Goal: Information Seeking & Learning: Learn about a topic

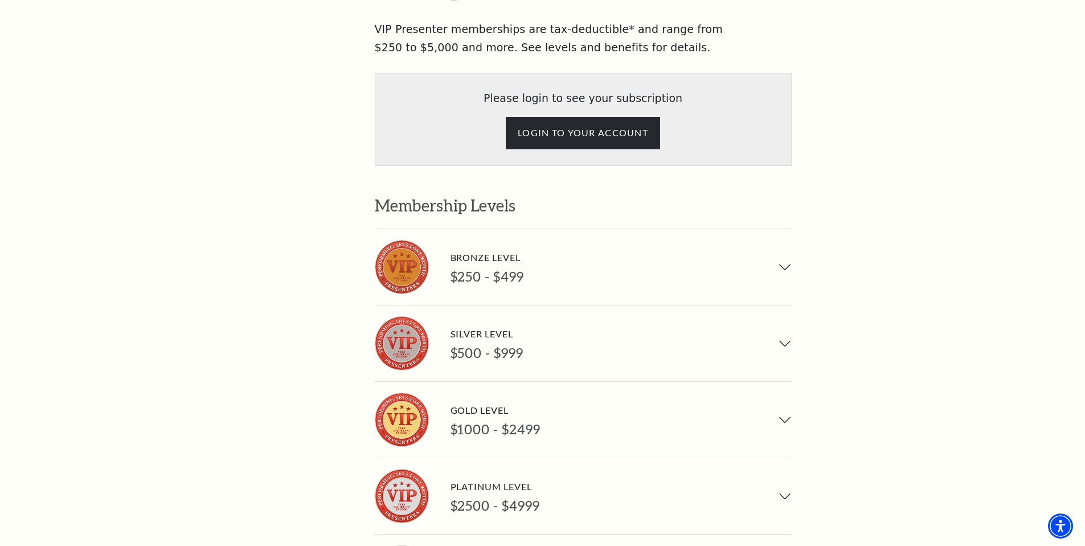
scroll to position [797, 0]
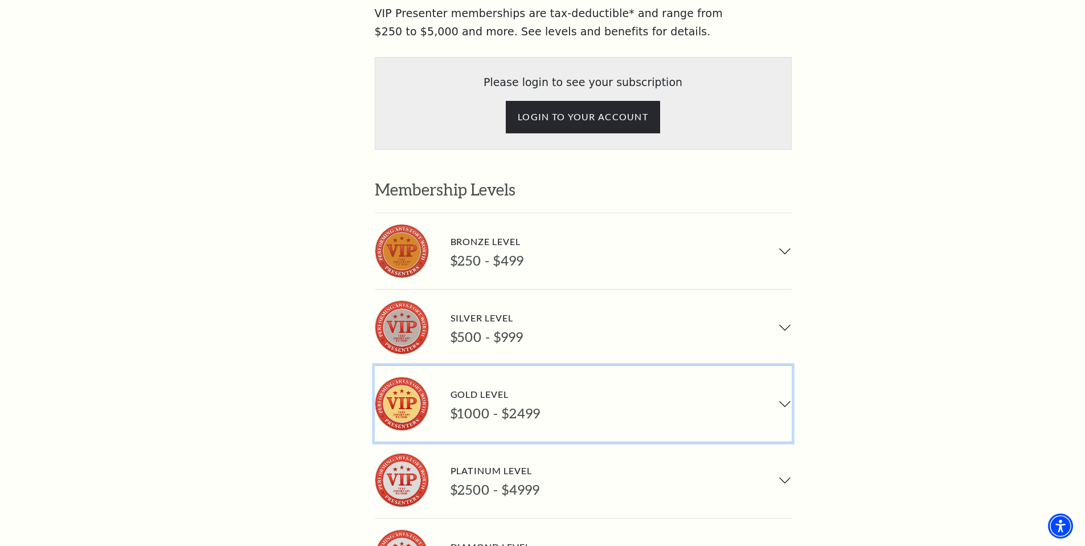
click at [784, 366] on button "Gold Level $1000 - $2499" at bounding box center [583, 404] width 417 height 76
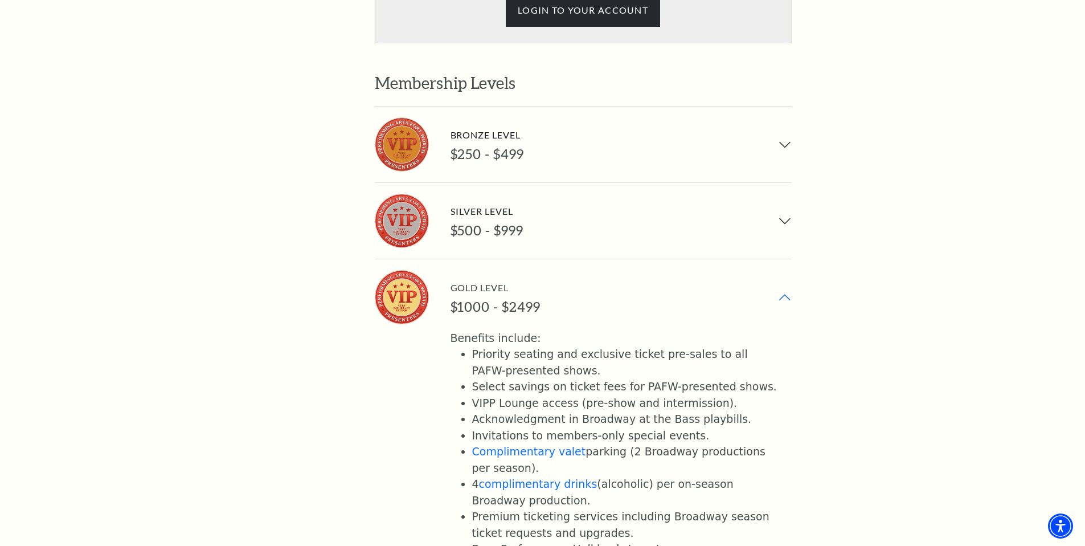
scroll to position [902, 0]
click at [779, 184] on button "Silver Level $500 - $999" at bounding box center [583, 222] width 417 height 76
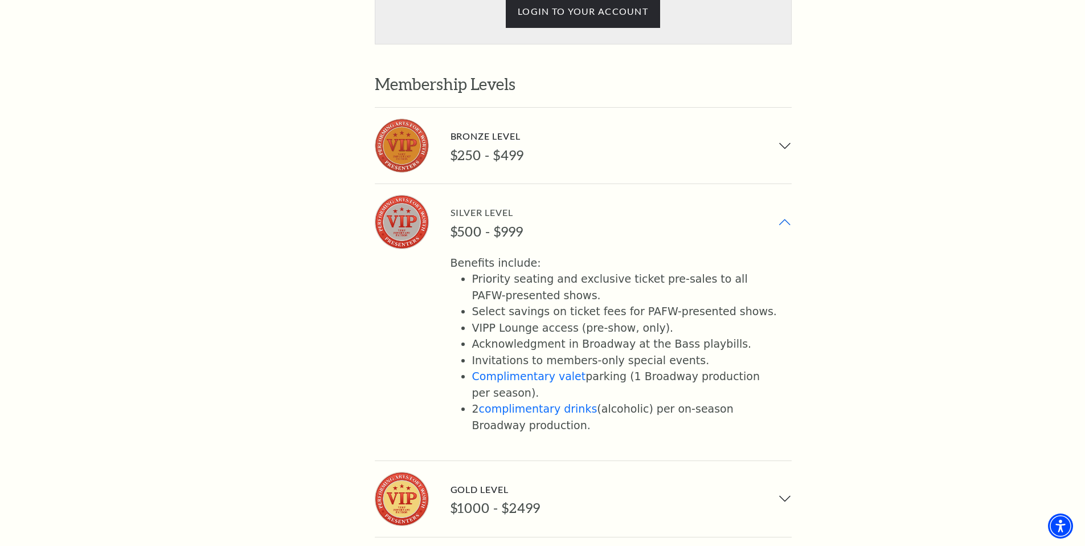
click at [782, 184] on button "Silver Level $500 - $999" at bounding box center [583, 222] width 417 height 76
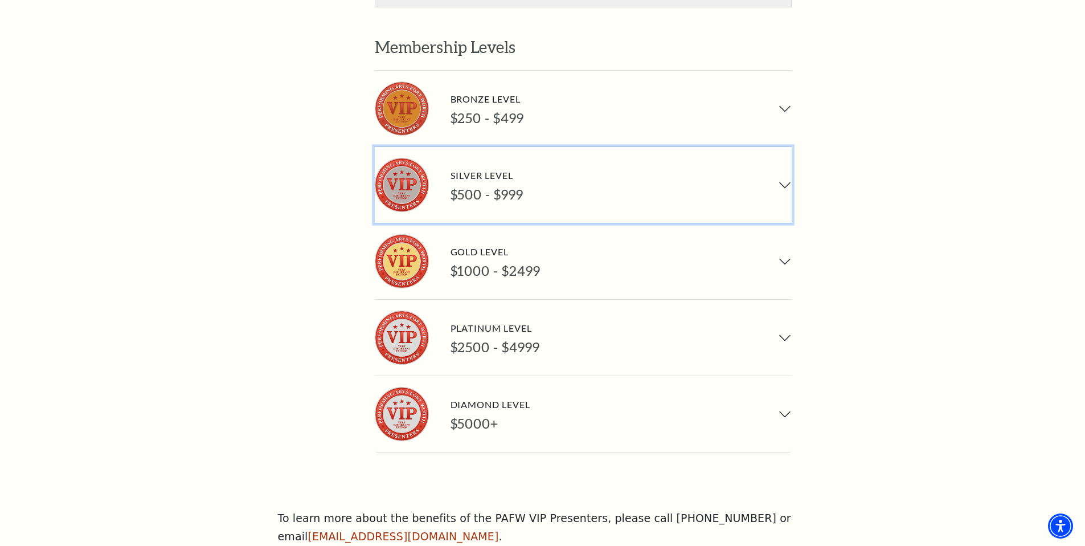
scroll to position [970, 0]
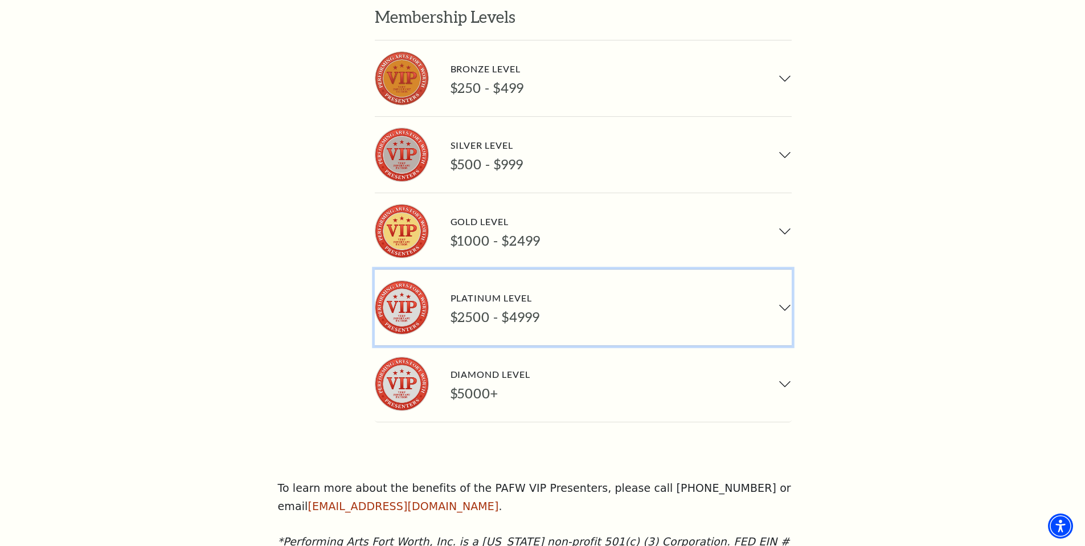
click at [781, 269] on button "Platinum Level $2500 - $4999" at bounding box center [583, 307] width 417 height 76
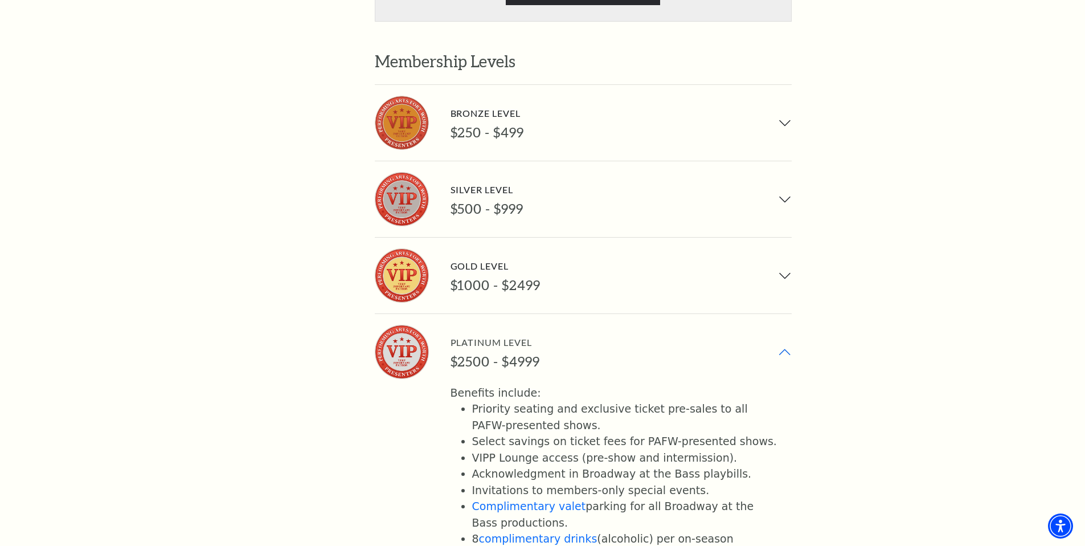
scroll to position [925, 0]
click at [781, 314] on button "Platinum Level $2500 - $4999" at bounding box center [583, 352] width 417 height 76
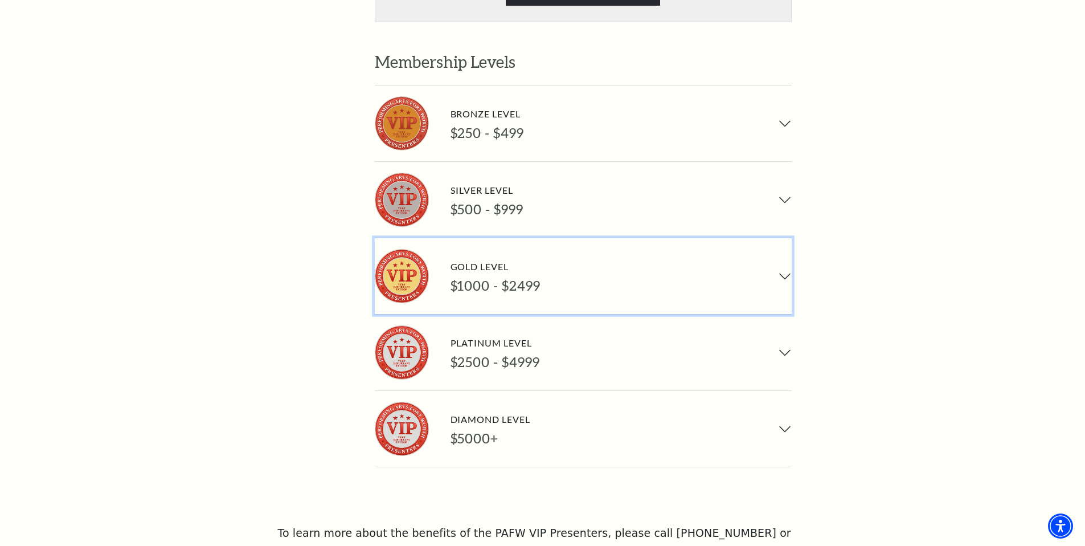
click at [783, 238] on button "Gold Level $1000 - $2499" at bounding box center [583, 276] width 417 height 76
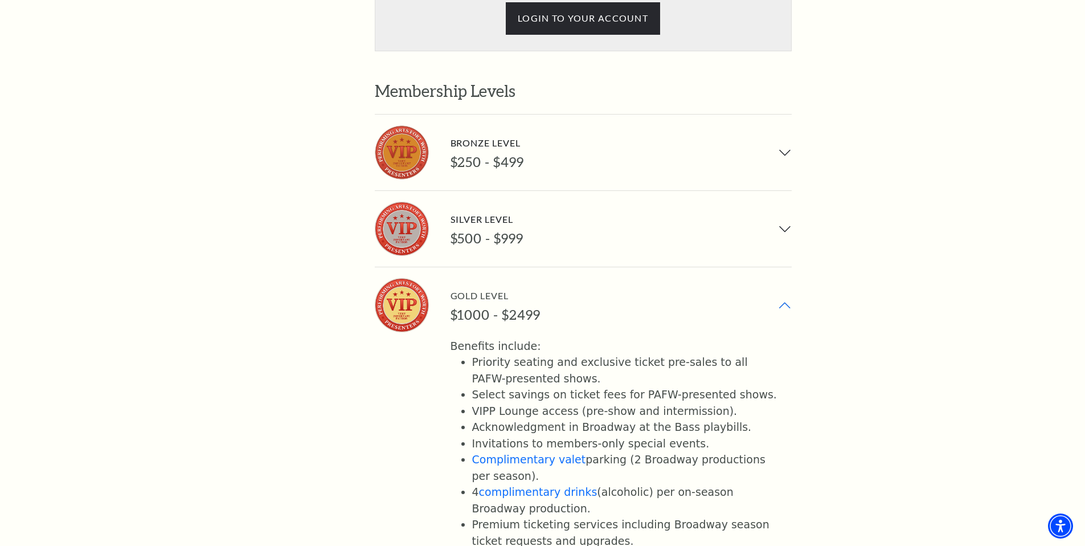
scroll to position [896, 0]
click at [783, 267] on button "Gold Level $1000 - $2499" at bounding box center [583, 305] width 417 height 76
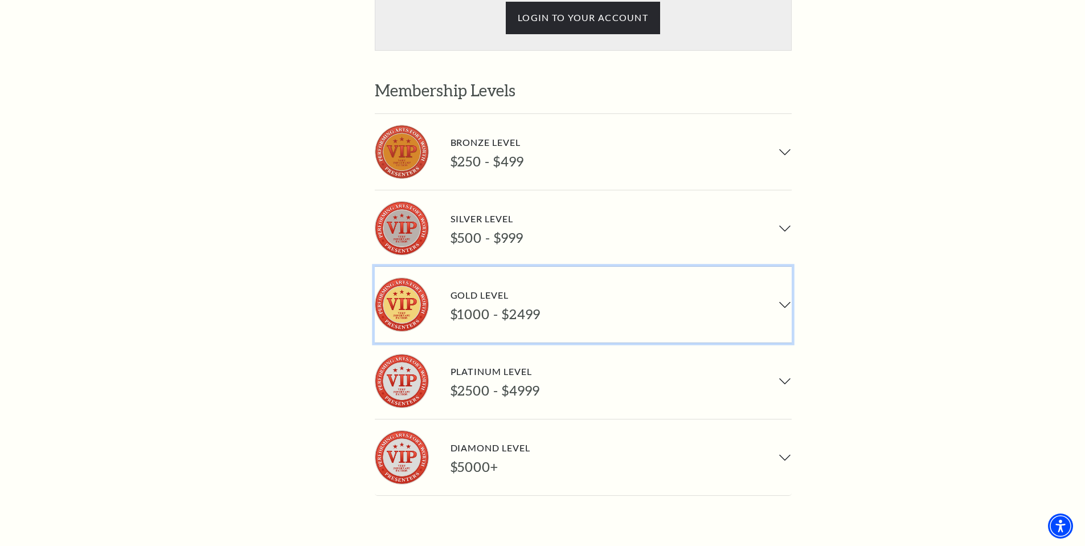
click at [787, 267] on button "Gold Level $1000 - $2499" at bounding box center [583, 305] width 417 height 76
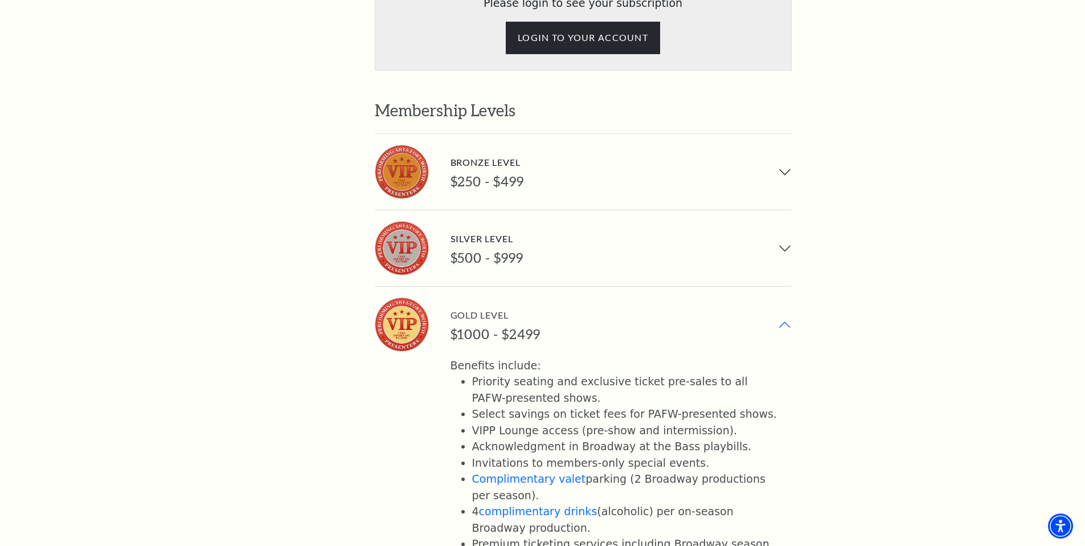
scroll to position [928, 0]
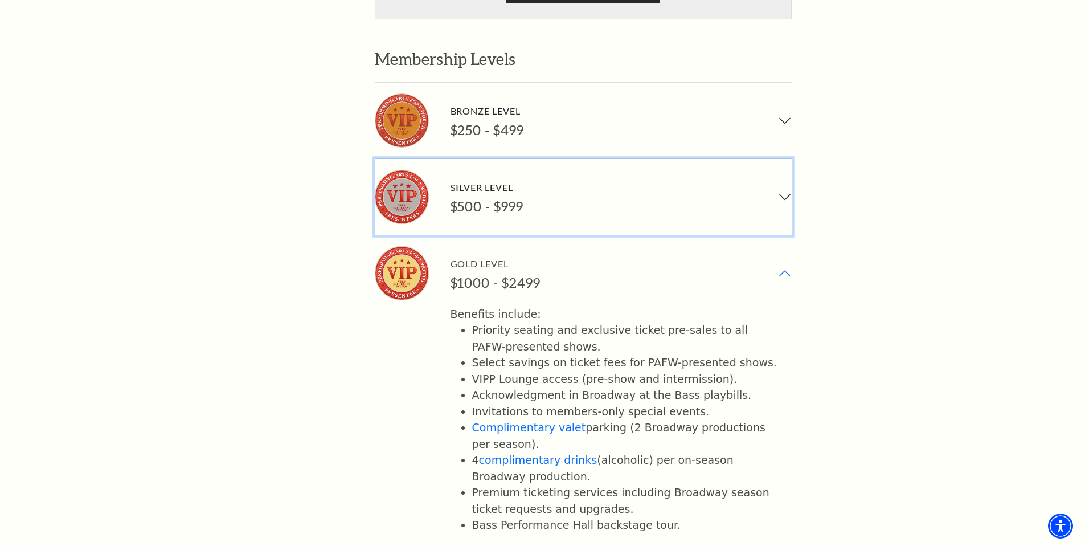
click at [784, 159] on button "Silver Level $500 - $999" at bounding box center [583, 197] width 417 height 76
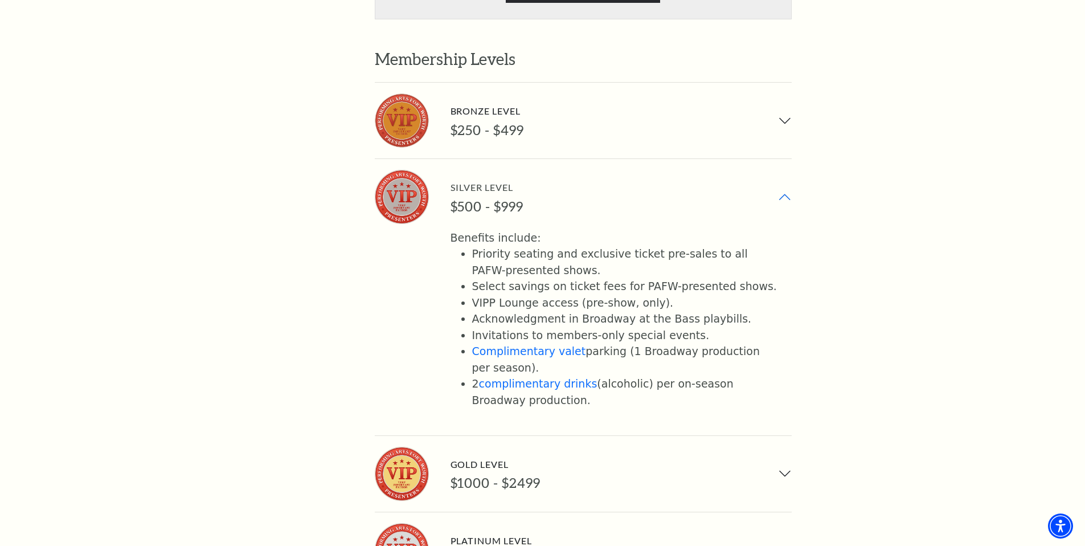
click at [783, 159] on button "Silver Level $500 - $999" at bounding box center [583, 197] width 417 height 76
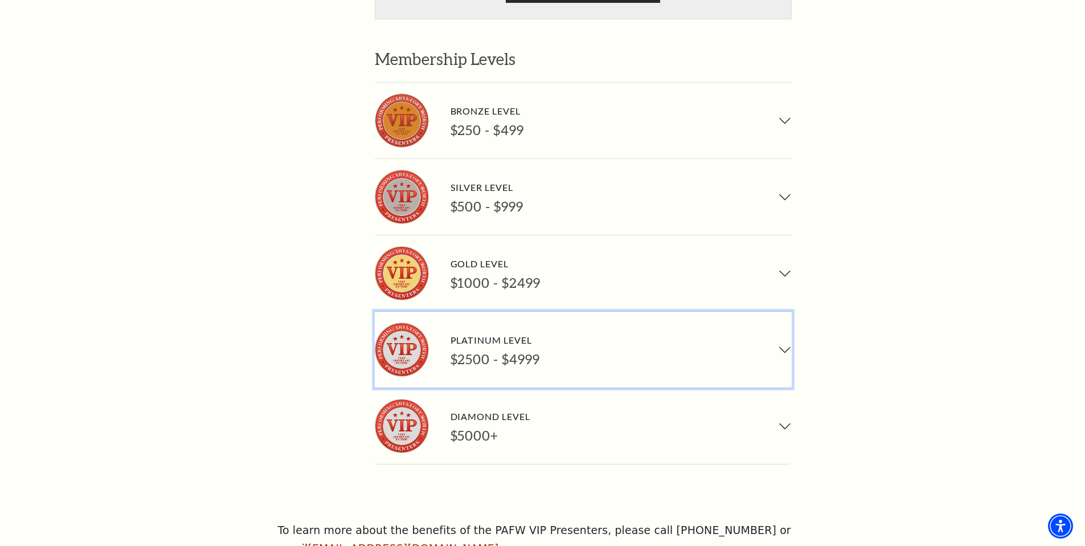
click at [780, 312] on button "Platinum Level $2500 - $4999" at bounding box center [583, 350] width 417 height 76
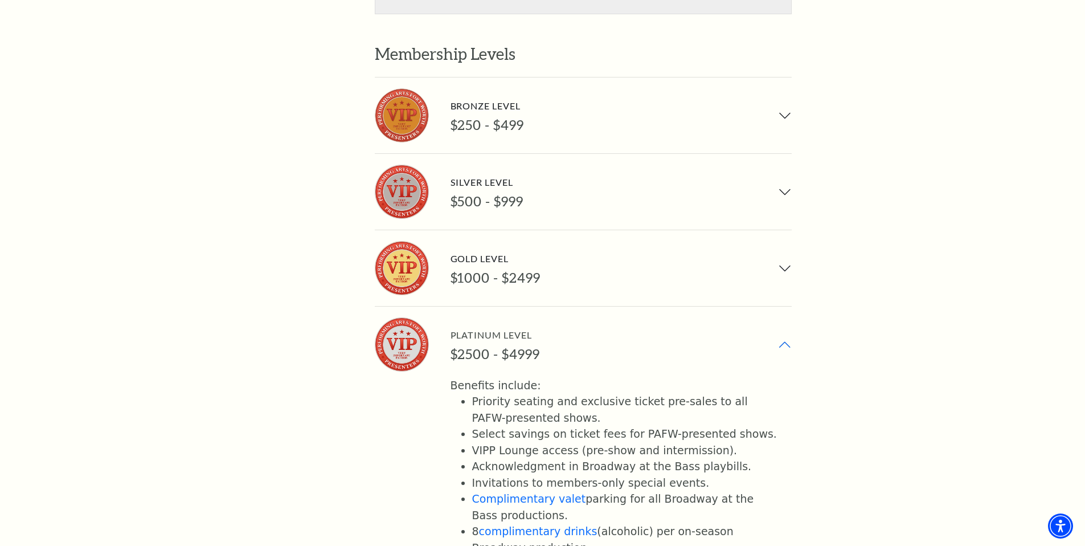
scroll to position [934, 0]
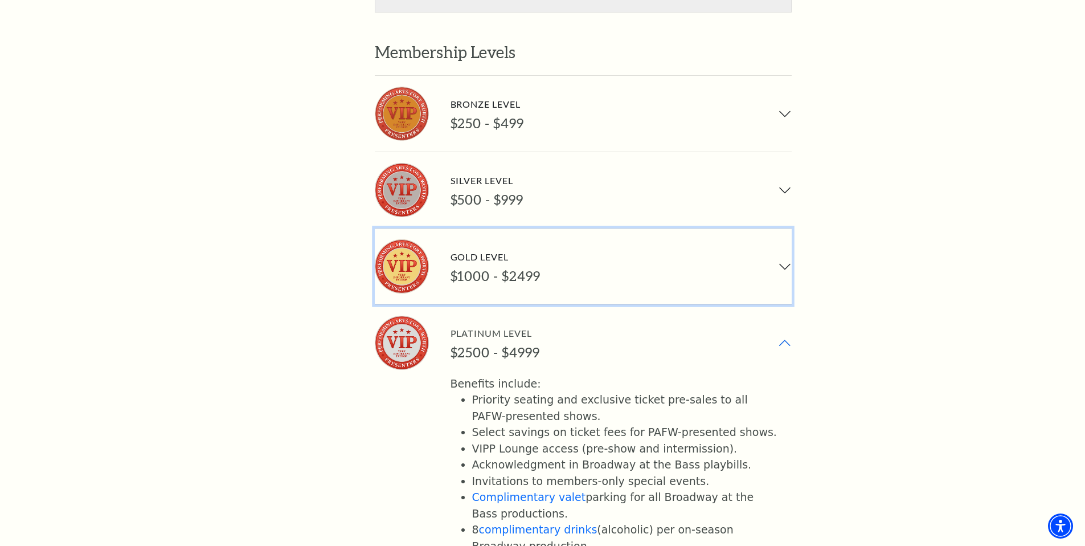
click at [787, 228] on button "Gold Level $1000 - $2499" at bounding box center [583, 266] width 417 height 76
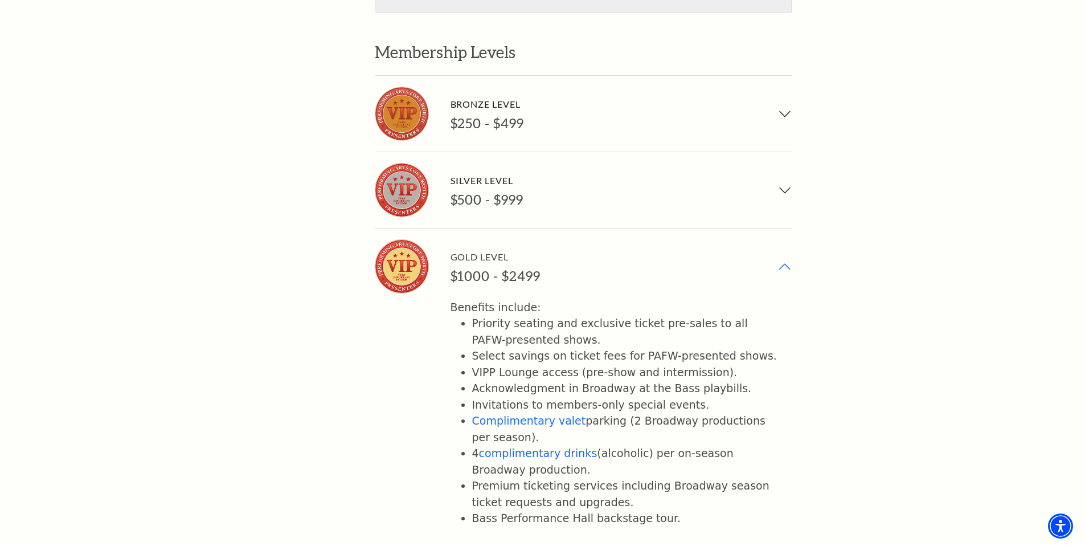
click at [784, 228] on button "Gold Level $1000 - $2499" at bounding box center [583, 266] width 417 height 76
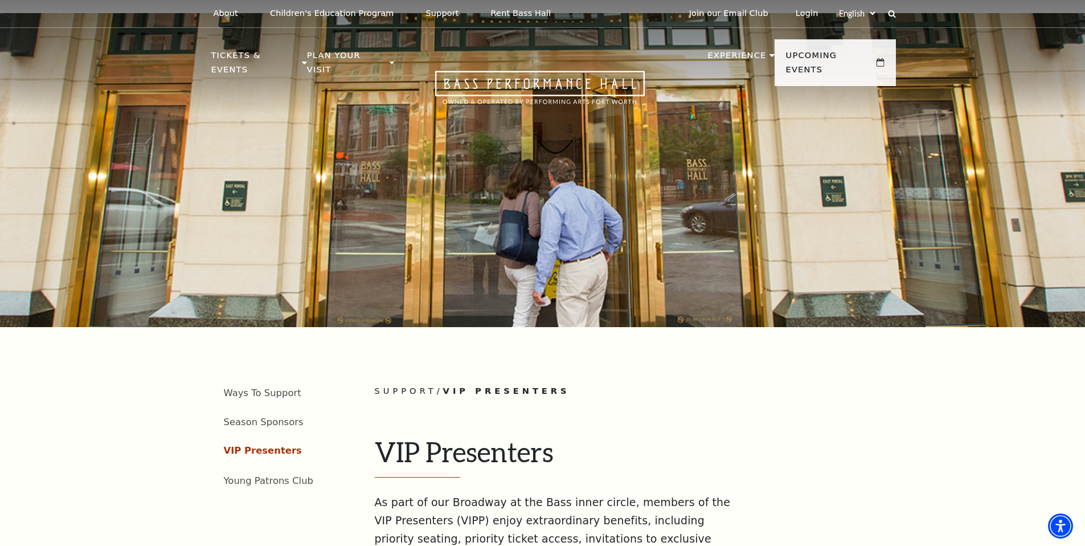
scroll to position [0, 0]
